Goal: Task Accomplishment & Management: Manage account settings

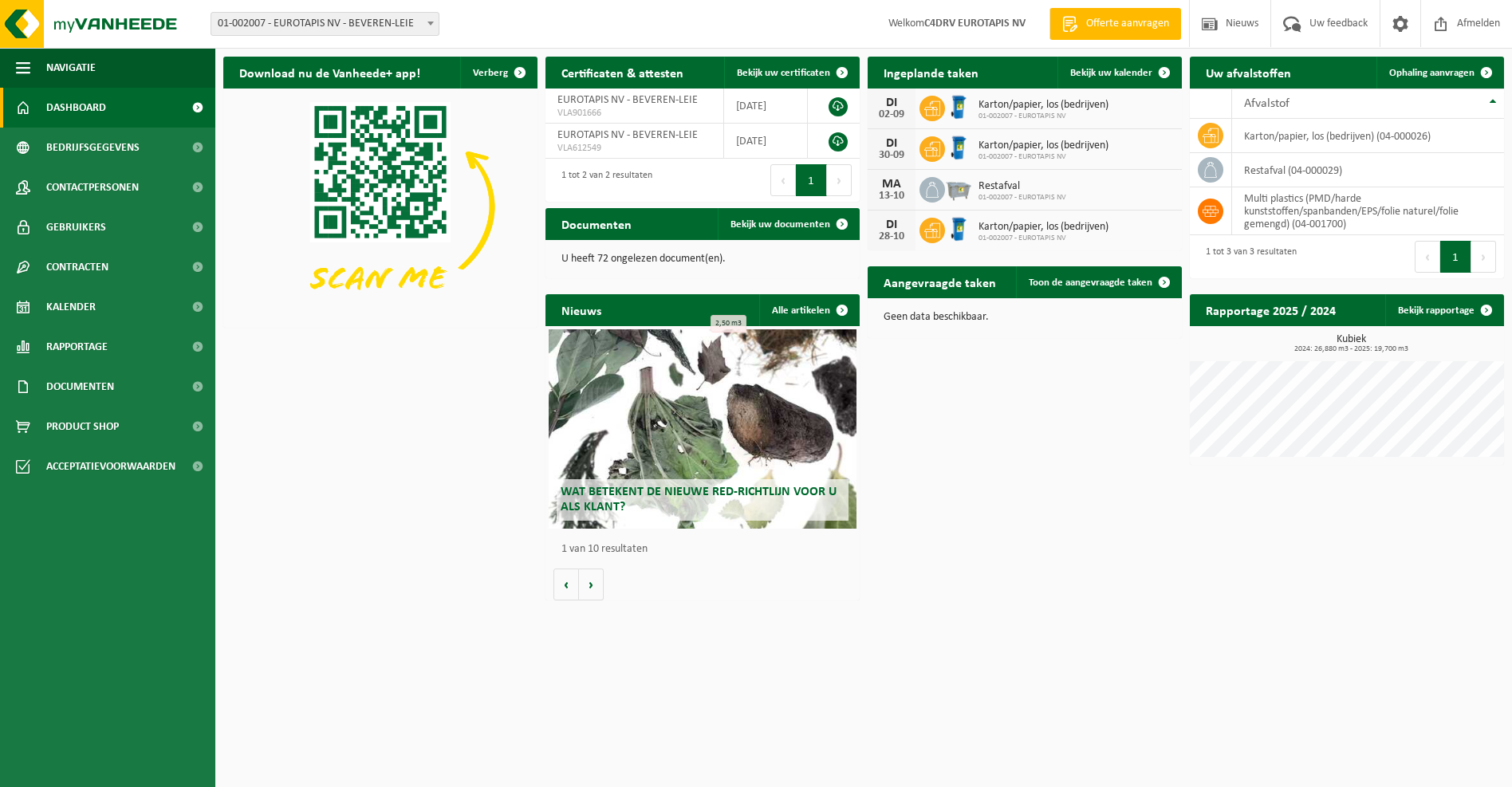
click at [1059, 110] on span "Karton/papier, los (bedrijven)" at bounding box center [1044, 105] width 130 height 12
click at [1164, 70] on span at bounding box center [1164, 72] width 32 height 32
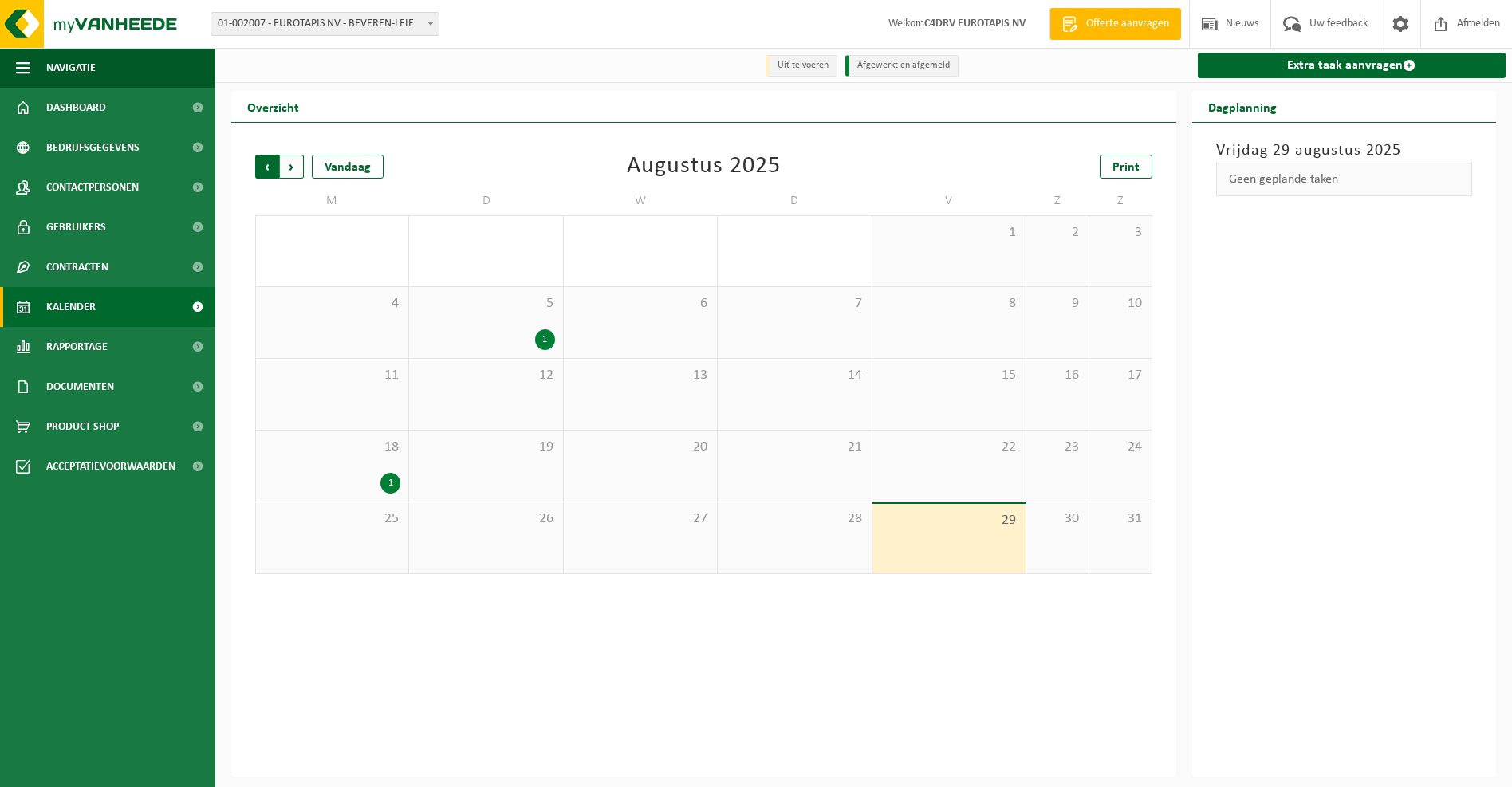
click at [292, 167] on span "Volgende" at bounding box center [291, 166] width 24 height 24
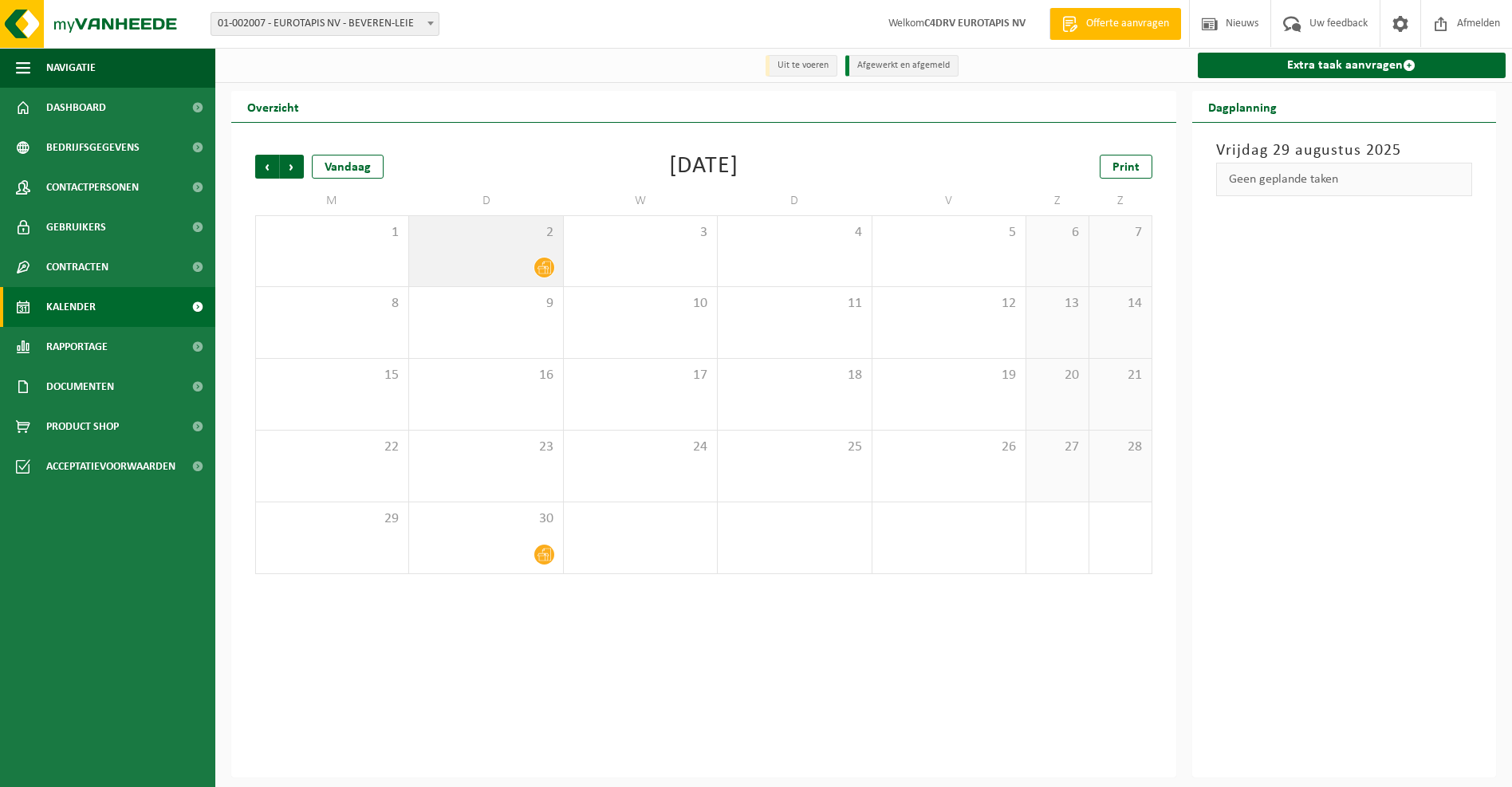
click at [516, 264] on div at bounding box center [486, 268] width 137 height 21
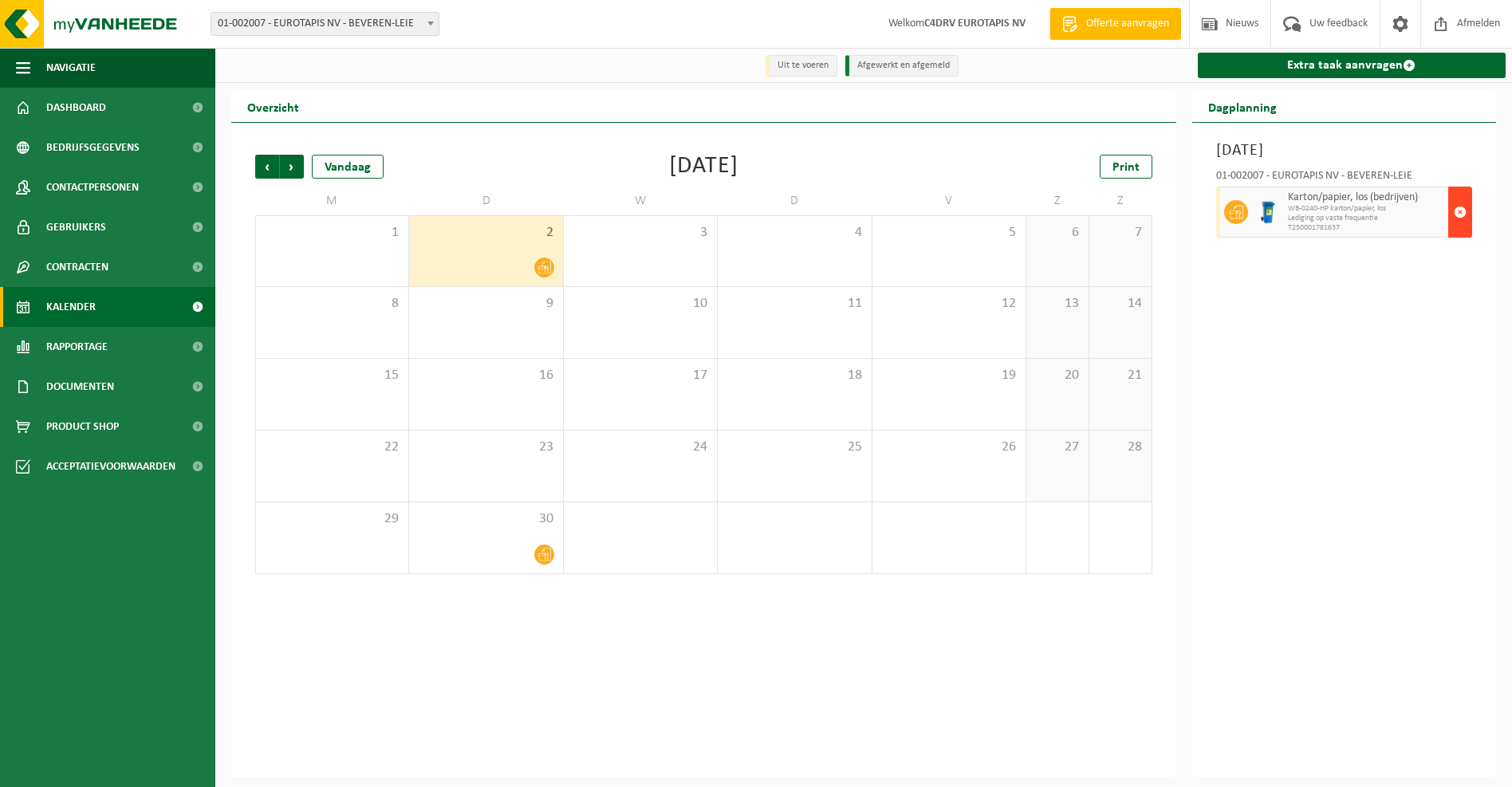
click at [1458, 210] on span "button" at bounding box center [1460, 212] width 12 height 32
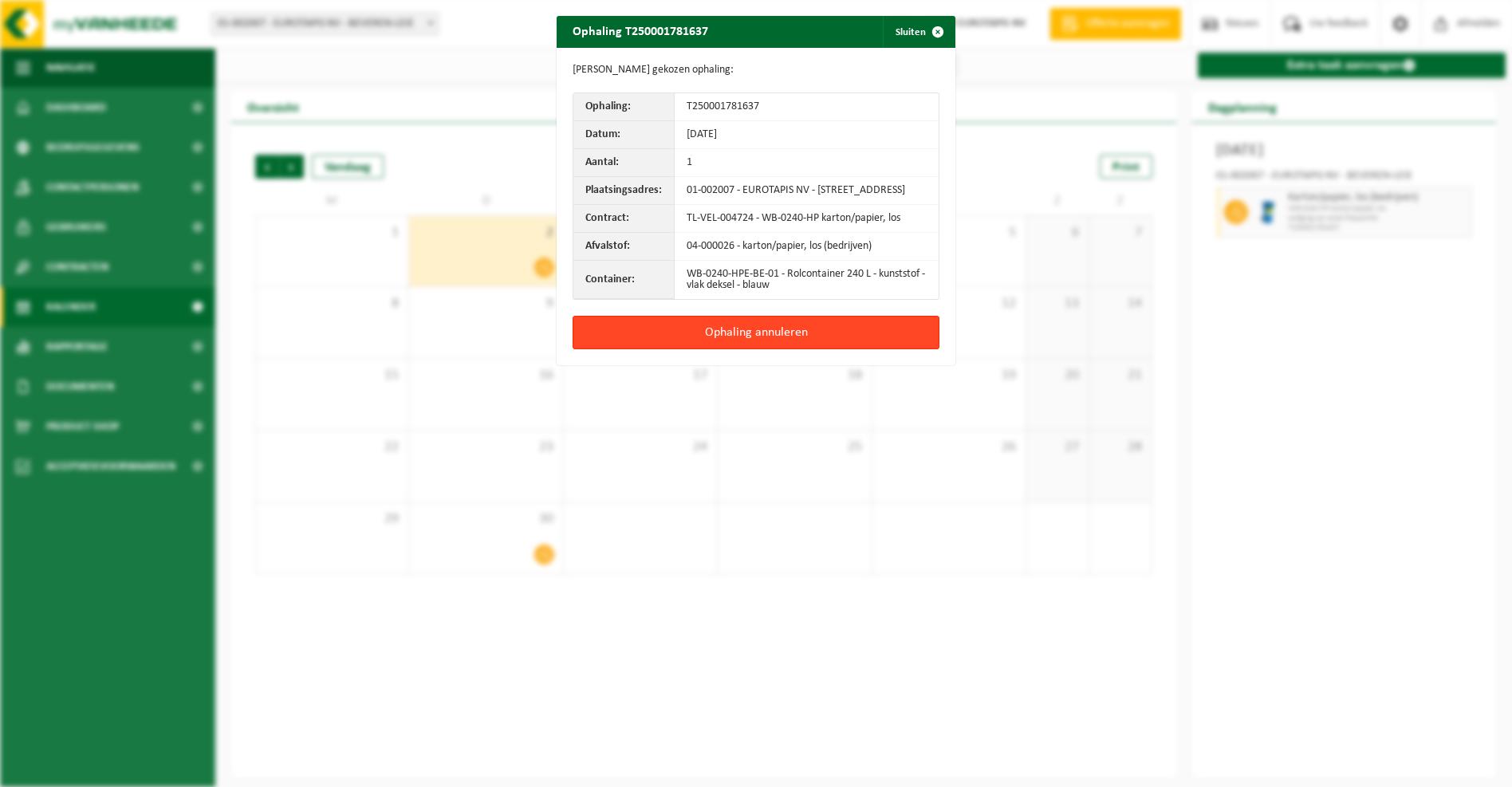
click at [792, 342] on button "Ophaling annuleren" at bounding box center [756, 333] width 367 height 33
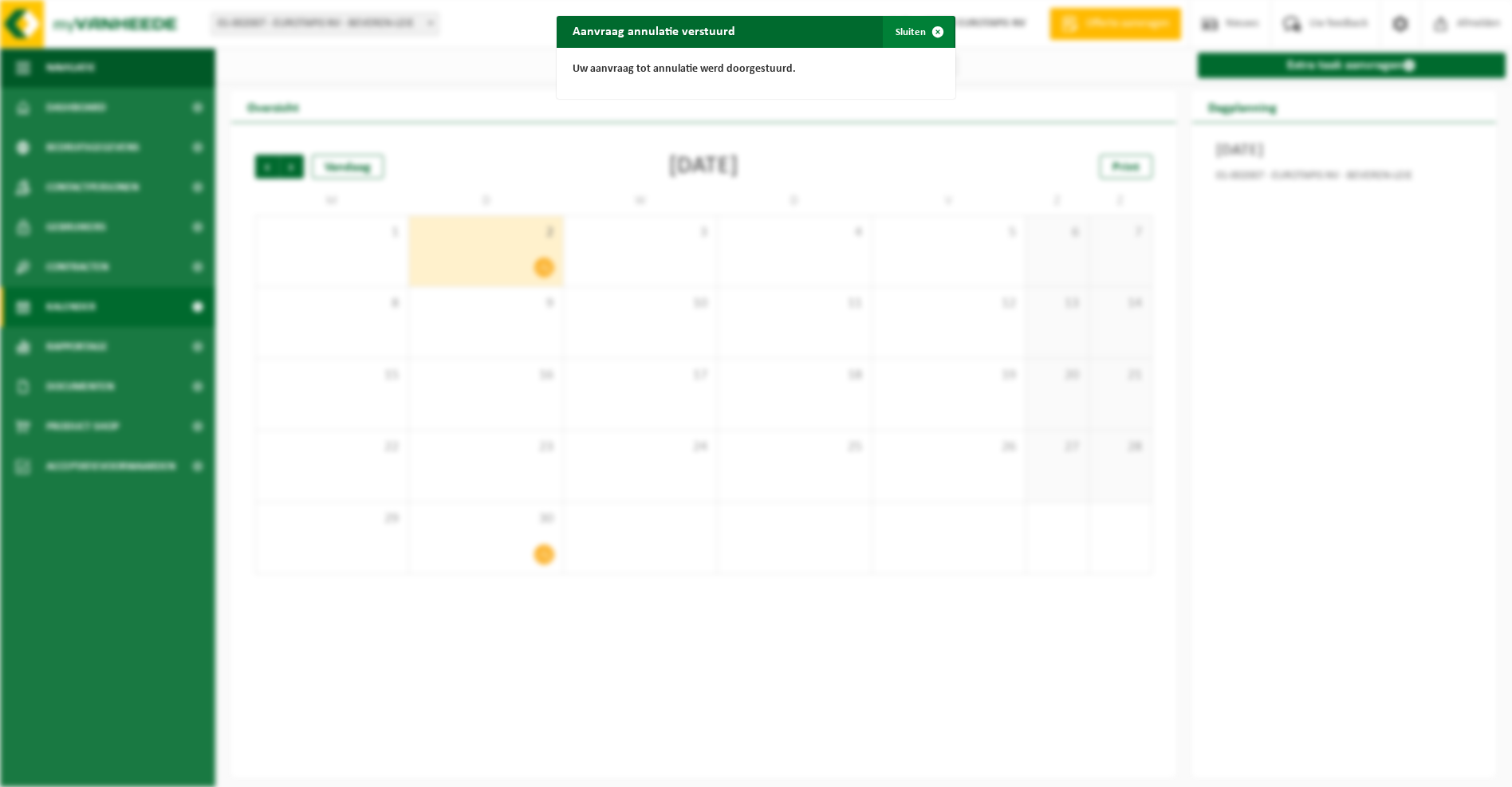
click at [935, 30] on span "button" at bounding box center [937, 32] width 32 height 32
